Goal: Transaction & Acquisition: Purchase product/service

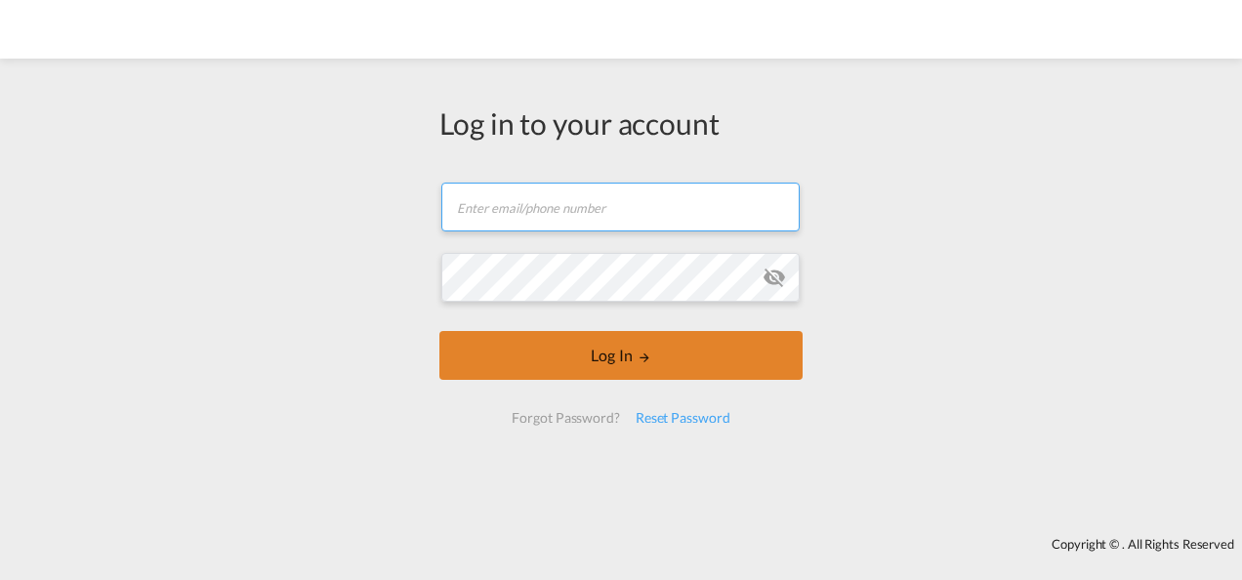
type input "[PERSON_NAME][EMAIL_ADDRESS][PERSON_NAME][DOMAIN_NAME]"
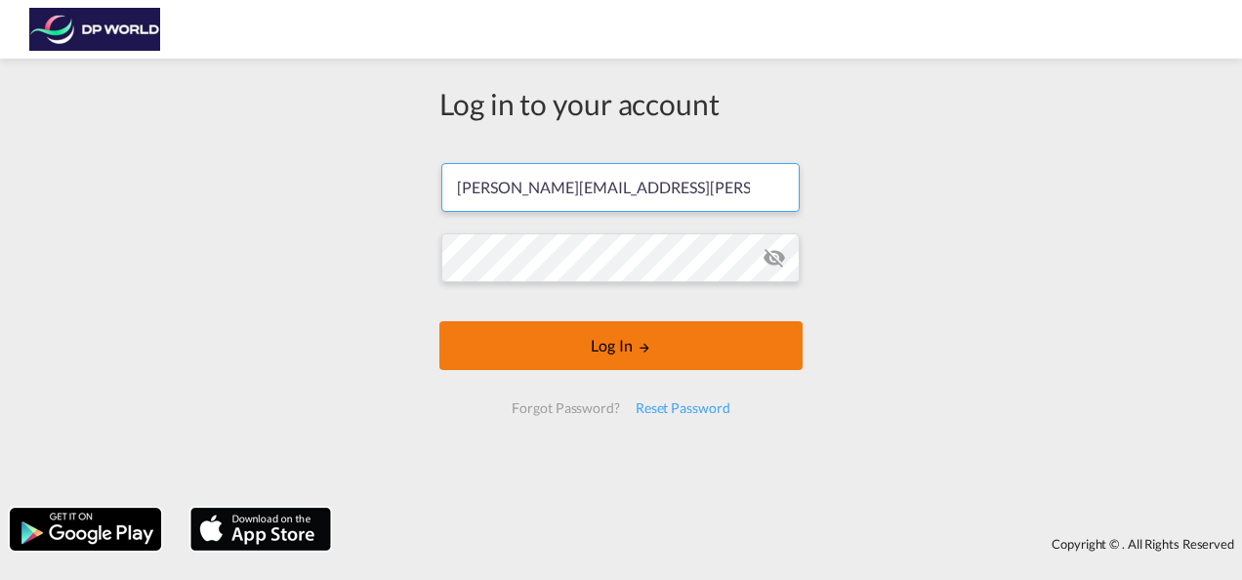
drag, startPoint x: 569, startPoint y: 352, endPoint x: 570, endPoint y: 361, distance: 9.8
click at [570, 359] on button "Log In" at bounding box center [620, 345] width 363 height 49
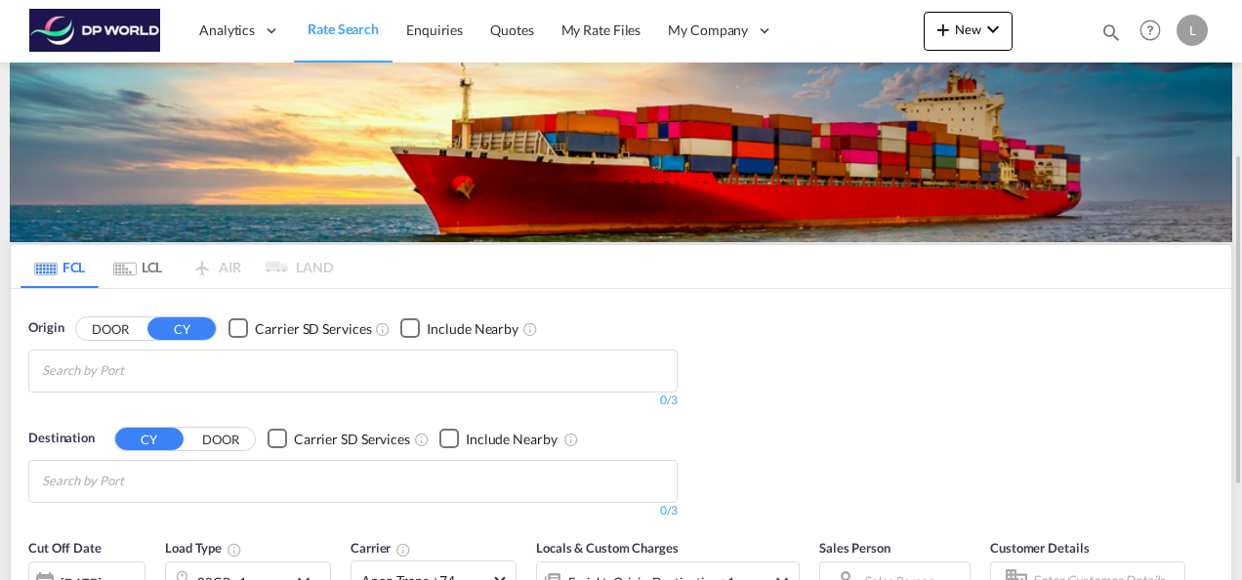
scroll to position [98, 0]
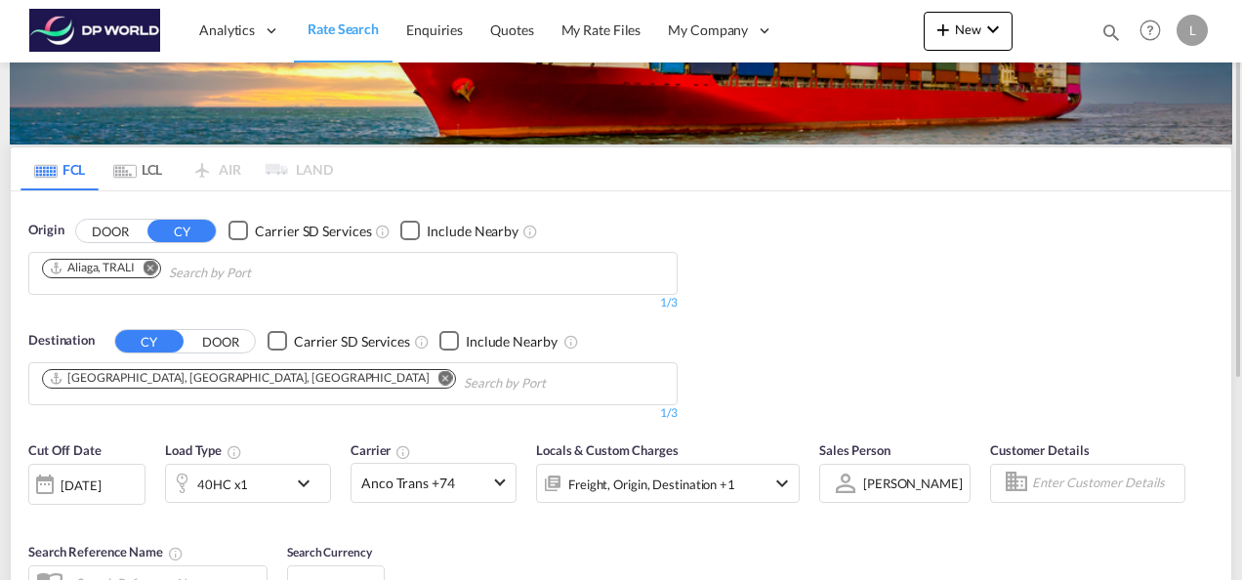
click at [951, 267] on div "Origin DOOR CY Carrier SD Services Include Nearby [GEOGRAPHIC_DATA][PERSON_NAME…" at bounding box center [621, 311] width 1221 height 240
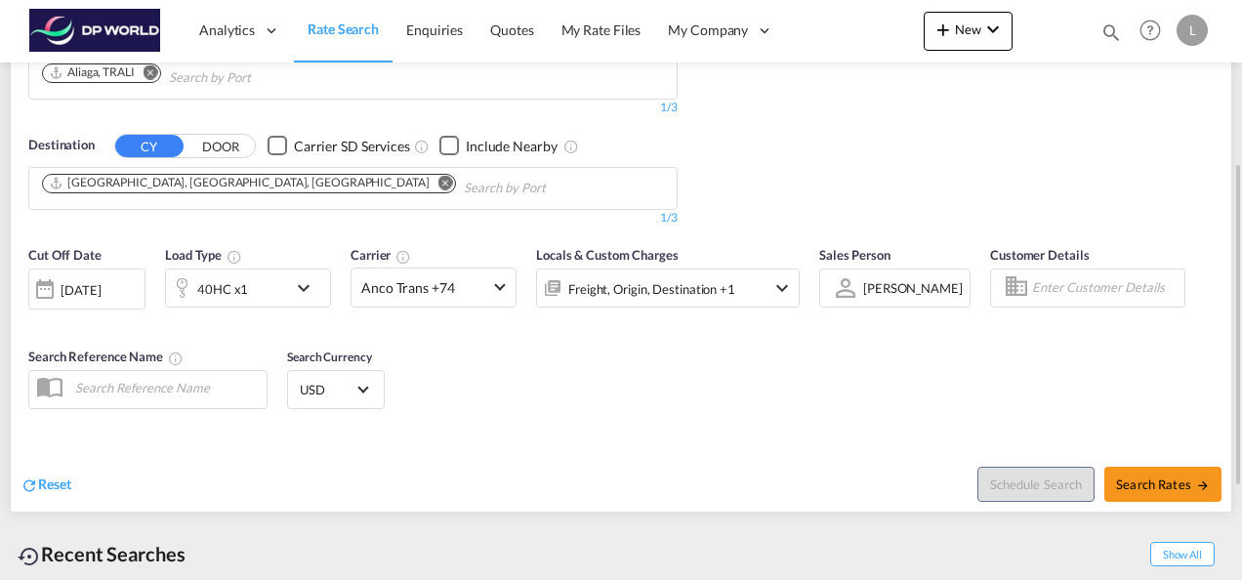
click at [266, 283] on div "40HC x1" at bounding box center [226, 288] width 121 height 39
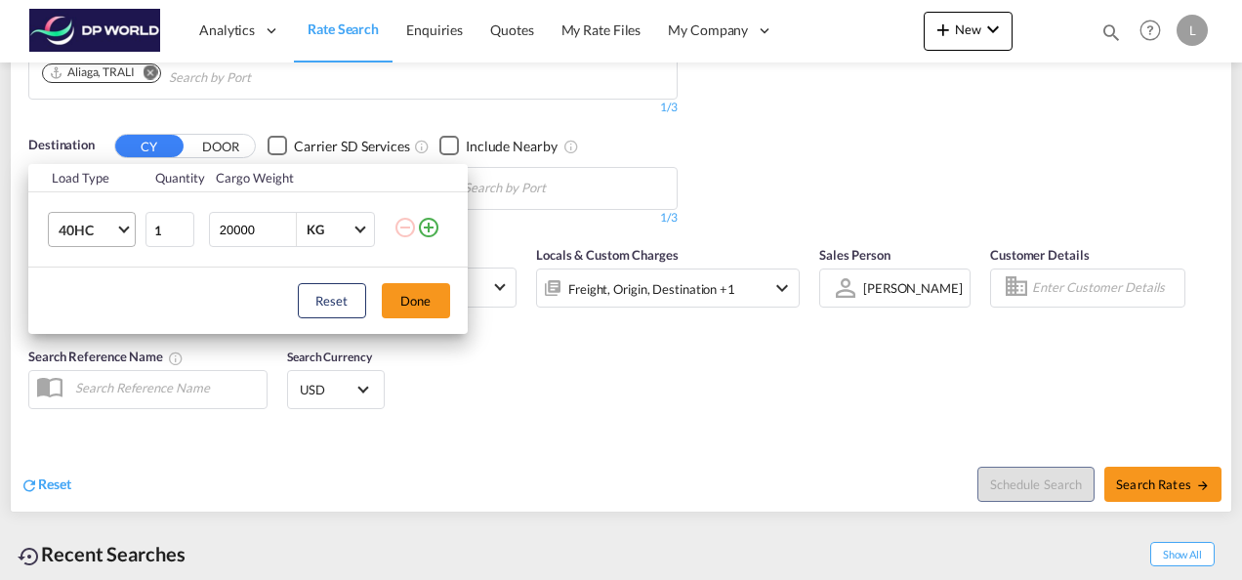
click at [128, 236] on md-select-value "40HC" at bounding box center [96, 229] width 78 height 33
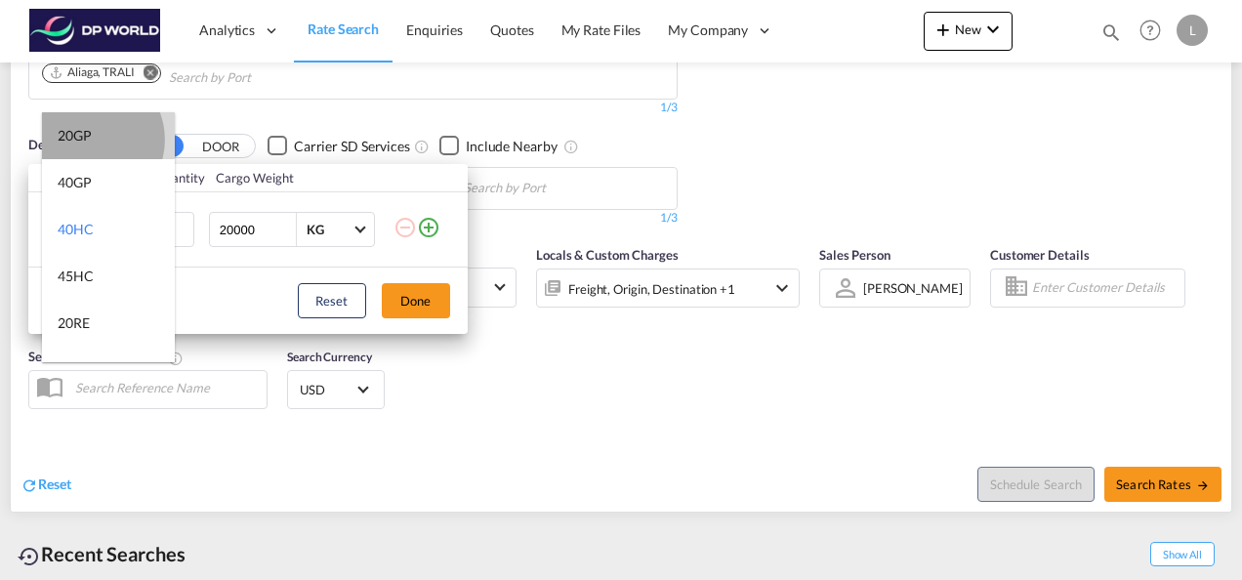
click at [88, 140] on div "20GP" at bounding box center [75, 136] width 34 height 20
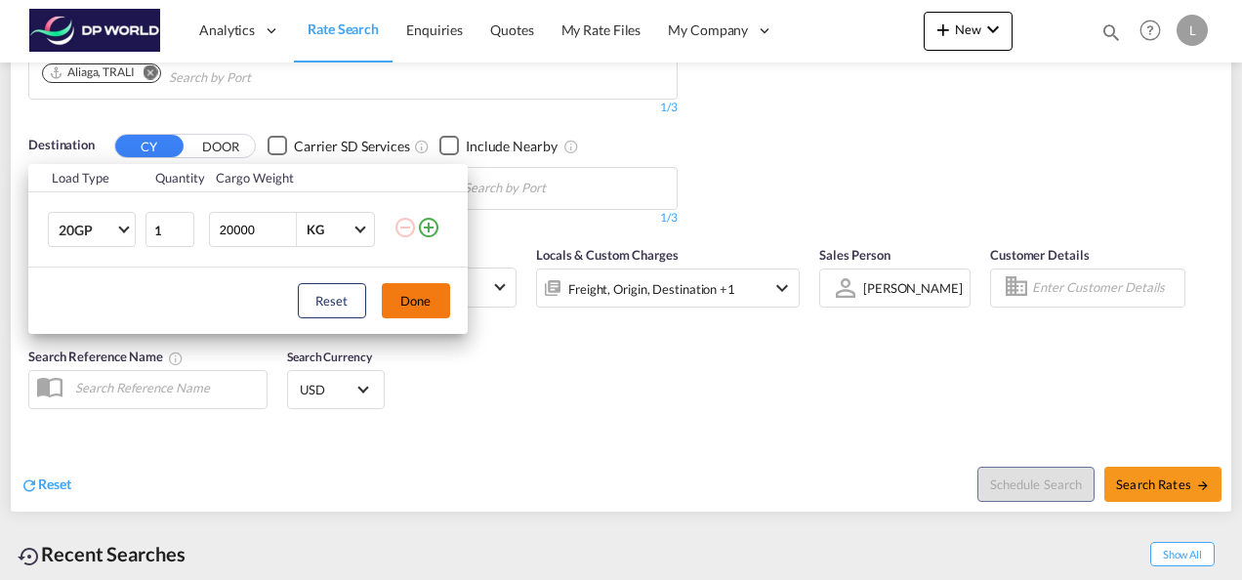
click at [417, 293] on button "Done" at bounding box center [416, 300] width 68 height 35
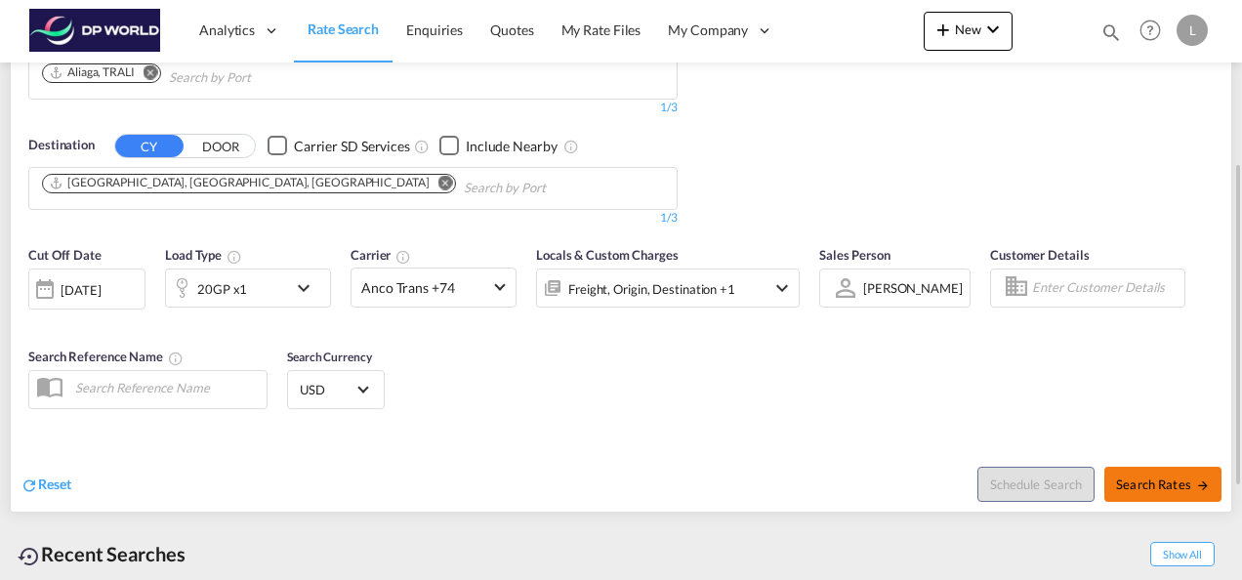
click at [1122, 473] on button "Search Rates" at bounding box center [1162, 484] width 117 height 35
type input "TRALI to USMIA / [DATE]"
